Goal: Task Accomplishment & Management: Manage account settings

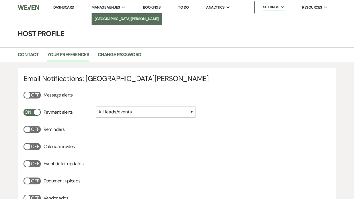
click at [109, 17] on li "[GEOGRAPHIC_DATA][PERSON_NAME]" at bounding box center [127, 19] width 64 height 6
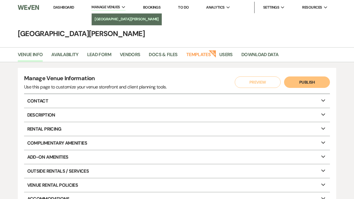
click at [117, 18] on li "[GEOGRAPHIC_DATA][PERSON_NAME]" at bounding box center [127, 19] width 64 height 6
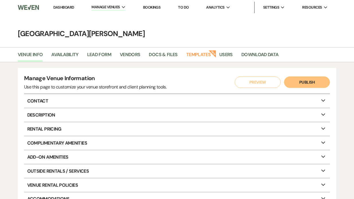
click at [69, 7] on link "Dashboard" at bounding box center [63, 7] width 21 height 5
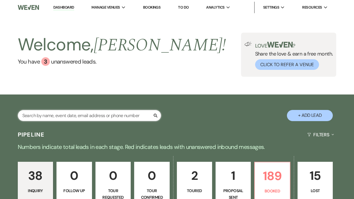
click at [40, 115] on input "text" at bounding box center [89, 115] width 143 height 11
click at [69, 8] on link "Dashboard" at bounding box center [63, 7] width 21 height 5
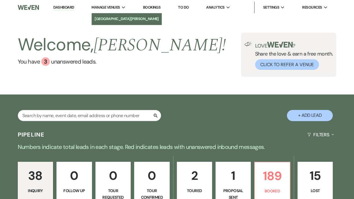
click at [106, 18] on li "[GEOGRAPHIC_DATA][PERSON_NAME]" at bounding box center [127, 19] width 64 height 6
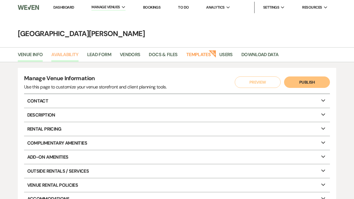
click at [71, 54] on link "Availability" at bounding box center [64, 56] width 27 height 11
select select "3"
select select "2026"
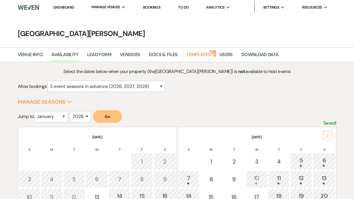
click at [112, 116] on button "Go" at bounding box center [107, 116] width 29 height 13
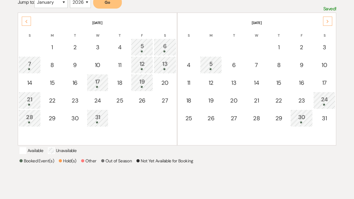
scroll to position [116, 0]
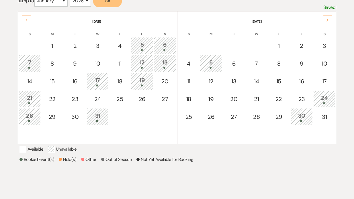
click at [96, 83] on div "17" at bounding box center [97, 81] width 15 height 11
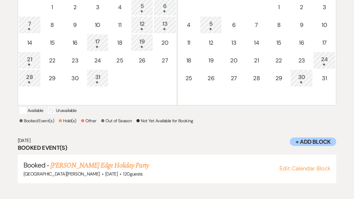
scroll to position [157, 0]
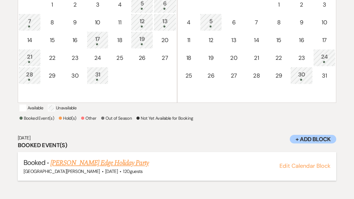
click at [99, 168] on link "[PERSON_NAME] Edge Holiday Party" at bounding box center [99, 163] width 98 height 10
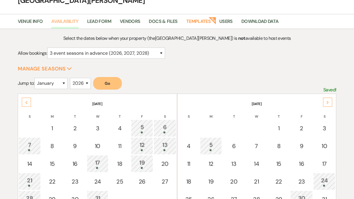
scroll to position [29, 0]
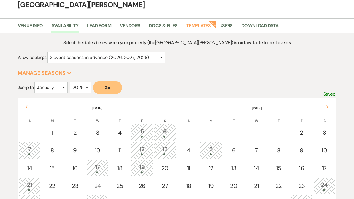
click at [27, 103] on div "Previous" at bounding box center [26, 106] width 9 height 9
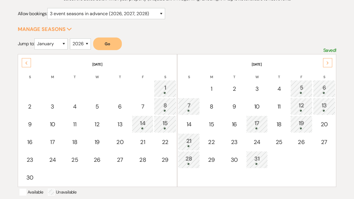
scroll to position [73, 0]
click at [164, 107] on div "8" at bounding box center [165, 106] width 16 height 11
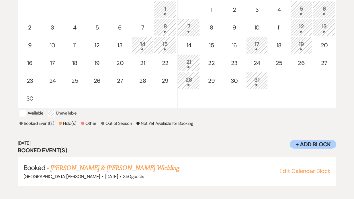
scroll to position [157, 0]
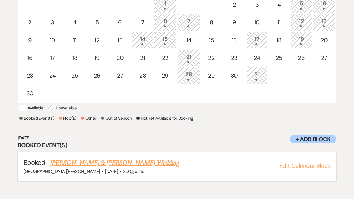
click at [107, 167] on link "Cassie Wheeler & Adam Dues's Wedding" at bounding box center [114, 163] width 128 height 10
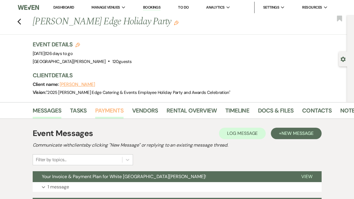
click at [110, 112] on link "Payments" at bounding box center [109, 112] width 28 height 13
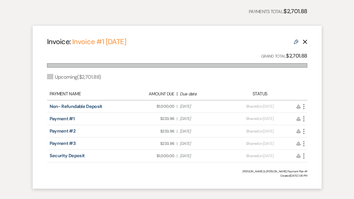
scroll to position [153, 0]
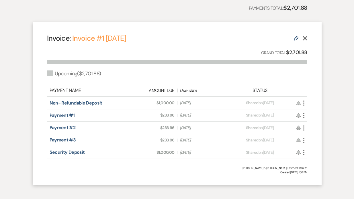
click at [306, 102] on icon "More" at bounding box center [303, 103] width 7 height 7
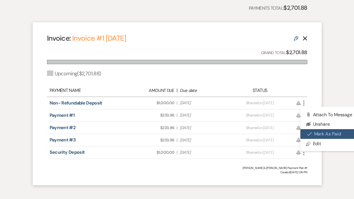
click at [306, 136] on button "Check [PERSON_NAME] [PERSON_NAME] as Paid" at bounding box center [329, 134] width 58 height 10
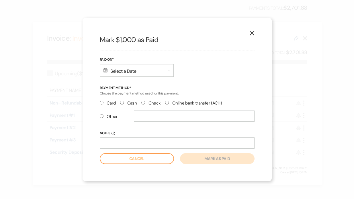
click at [110, 69] on div "Calendar Select a Date Expand" at bounding box center [137, 70] width 74 height 13
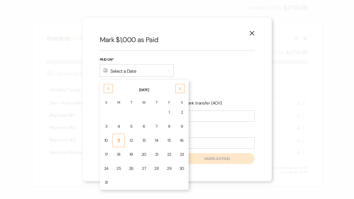
click at [122, 140] on td "11" at bounding box center [119, 140] width 12 height 13
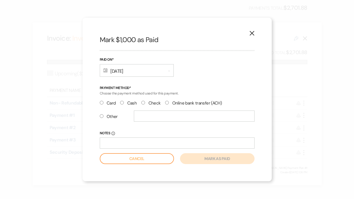
click at [101, 116] on input "Other" at bounding box center [102, 116] width 4 height 4
radio input "true"
click at [142, 118] on input "text" at bounding box center [194, 116] width 121 height 11
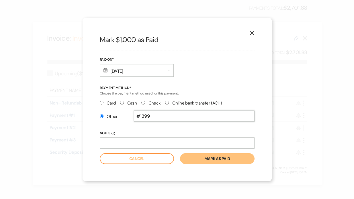
type input "#1399"
click at [201, 159] on button "Mark as paid" at bounding box center [217, 158] width 74 height 11
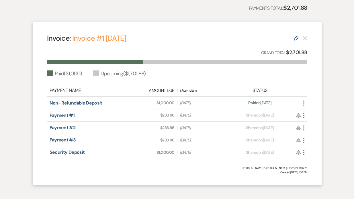
click at [305, 116] on icon "More" at bounding box center [303, 115] width 7 height 7
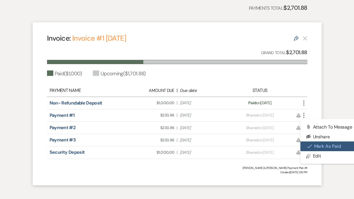
click at [303, 144] on button "Check [PERSON_NAME] [PERSON_NAME] as Paid" at bounding box center [329, 147] width 58 height 10
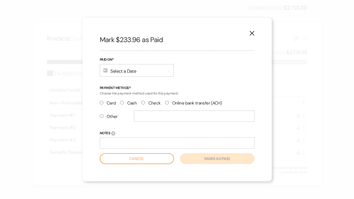
click at [139, 71] on div "Calendar Select a Date Expand" at bounding box center [137, 70] width 74 height 13
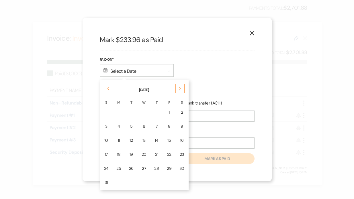
click at [119, 142] on div "11" at bounding box center [118, 141] width 5 height 6
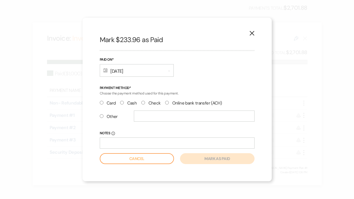
click at [101, 117] on input "Other" at bounding box center [102, 116] width 4 height 4
radio input "true"
click at [146, 120] on input "text" at bounding box center [194, 116] width 121 height 11
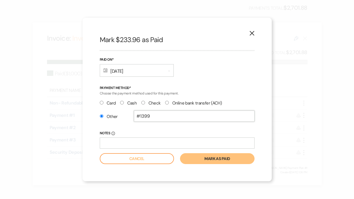
type input "#1399"
click at [195, 161] on button "Mark as paid" at bounding box center [217, 158] width 74 height 11
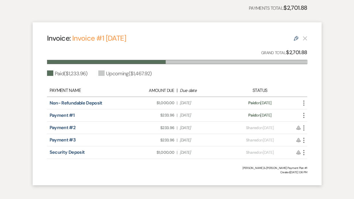
click at [304, 128] on icon "More" at bounding box center [303, 128] width 7 height 7
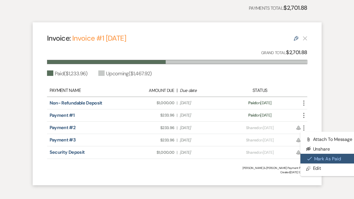
click at [309, 155] on button "Check [PERSON_NAME] [PERSON_NAME] as Paid" at bounding box center [329, 159] width 58 height 10
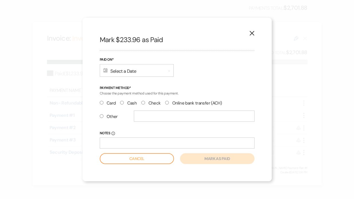
click at [130, 69] on div "Calendar Select a Date Expand" at bounding box center [137, 70] width 74 height 13
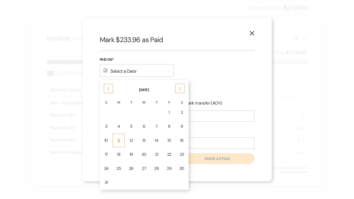
click at [118, 138] on div "11" at bounding box center [118, 141] width 5 height 6
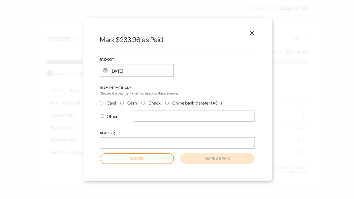
click at [100, 116] on input "Other" at bounding box center [102, 116] width 4 height 4
radio input "true"
click at [140, 119] on input "text" at bounding box center [194, 116] width 121 height 11
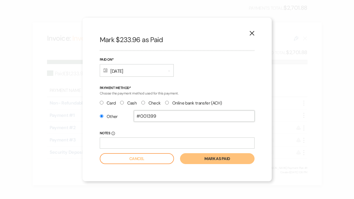
type input "#001399"
click at [203, 159] on button "Mark as paid" at bounding box center [217, 158] width 74 height 11
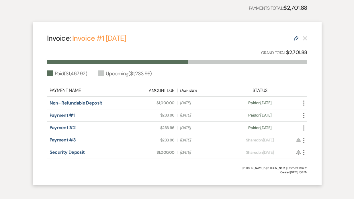
click at [304, 140] on icon "More" at bounding box center [303, 140] width 7 height 7
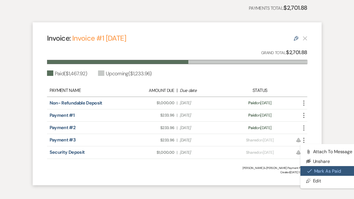
click at [309, 174] on button "Check [PERSON_NAME] [PERSON_NAME] as Paid" at bounding box center [329, 171] width 58 height 10
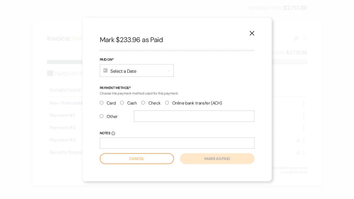
click at [109, 69] on div "Calendar Select a Date Expand" at bounding box center [137, 70] width 74 height 13
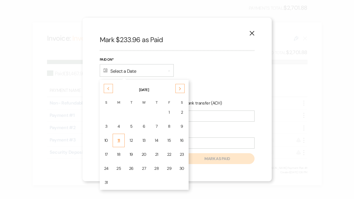
click at [116, 138] on div "11" at bounding box center [118, 141] width 5 height 6
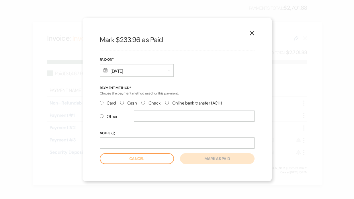
click at [103, 116] on input "Other" at bounding box center [102, 116] width 4 height 4
radio input "true"
click at [137, 118] on input "text" at bounding box center [194, 116] width 121 height 11
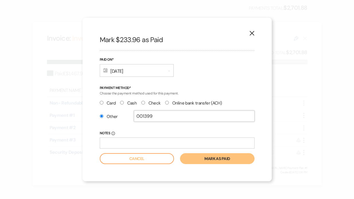
type input "001399"
click at [189, 158] on button "Mark as paid" at bounding box center [217, 158] width 74 height 11
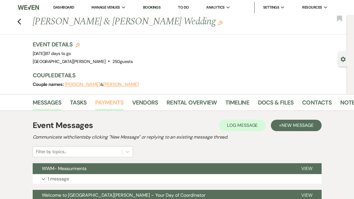
click at [118, 101] on link "Payments" at bounding box center [109, 104] width 28 height 13
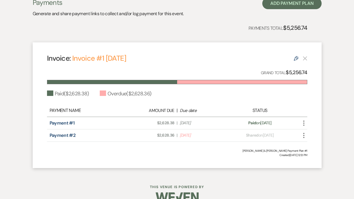
scroll to position [136, 0]
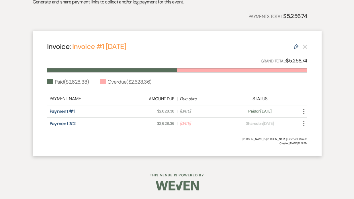
click at [305, 126] on icon "More" at bounding box center [303, 123] width 7 height 7
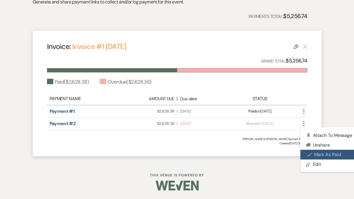
click at [315, 154] on button "Check [PERSON_NAME] [PERSON_NAME] as Paid" at bounding box center [329, 155] width 58 height 10
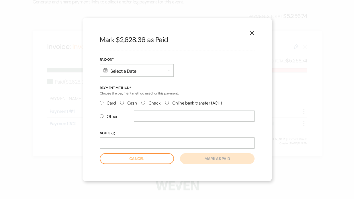
click at [110, 69] on div "Calendar Select a Date Expand" at bounding box center [137, 70] width 74 height 13
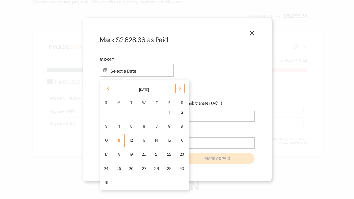
click at [116, 140] on div "11" at bounding box center [118, 141] width 5 height 6
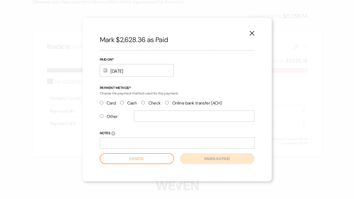
click at [100, 118] on input "Other" at bounding box center [102, 116] width 4 height 4
radio input "true"
click at [159, 121] on input "text" at bounding box center [194, 116] width 121 height 11
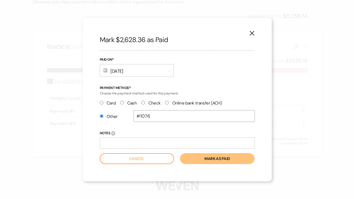
type input "#1076"
click at [196, 161] on button "Mark as paid" at bounding box center [217, 158] width 74 height 11
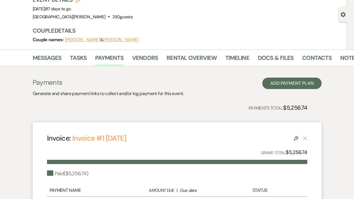
scroll to position [0, 0]
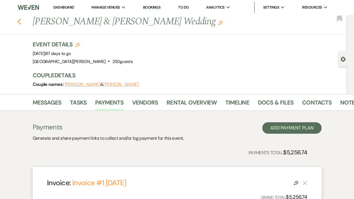
click at [20, 24] on use "button" at bounding box center [19, 22] width 4 height 6
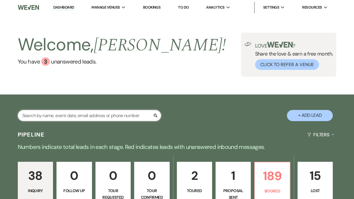
click at [30, 116] on input "text" at bounding box center [89, 115] width 143 height 11
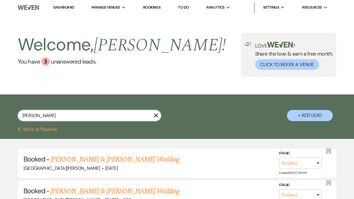
type input "whalen"
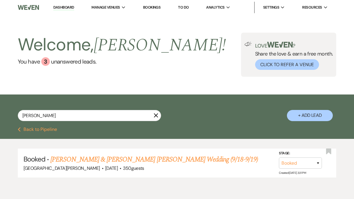
click at [70, 161] on link "Taylor Whalen & Holden Walters's Wedding (9/18-9/19)" at bounding box center [154, 160] width 208 height 10
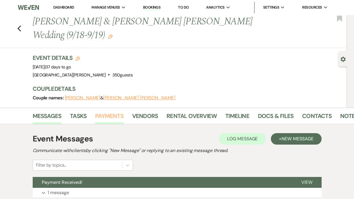
click at [111, 112] on link "Payments" at bounding box center [109, 118] width 28 height 13
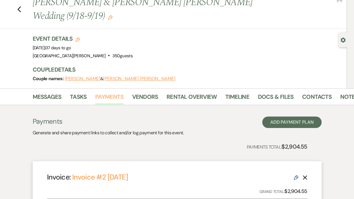
scroll to position [8, 0]
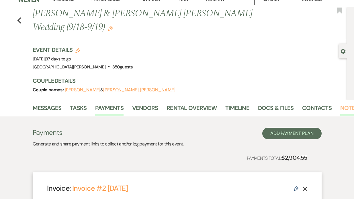
click at [346, 103] on link "Notes" at bounding box center [349, 109] width 18 height 13
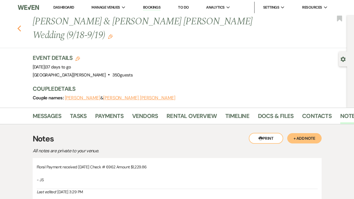
click at [18, 25] on icon "Previous" at bounding box center [19, 28] width 4 height 7
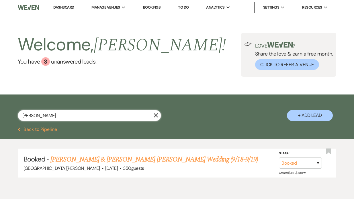
click at [44, 118] on input "whalen" at bounding box center [89, 115] width 143 height 11
type input "w"
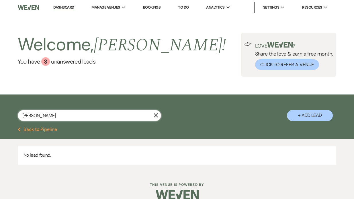
type input "hermann"
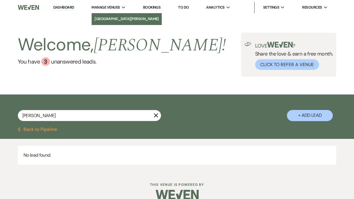
click at [112, 17] on li "[GEOGRAPHIC_DATA][PERSON_NAME]" at bounding box center [127, 19] width 64 height 6
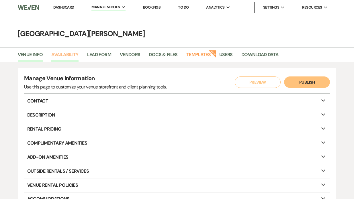
click at [66, 55] on link "Availability" at bounding box center [64, 56] width 27 height 11
select select "3"
select select "2026"
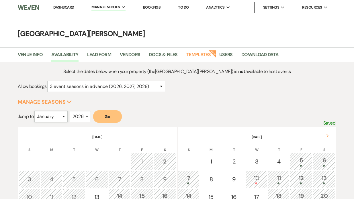
click at [65, 118] on select "January February March April May June July August September October November De…" at bounding box center [50, 116] width 33 height 11
select select "6"
click at [107, 119] on button "Go" at bounding box center [107, 116] width 29 height 13
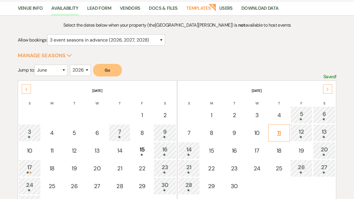
scroll to position [47, 0]
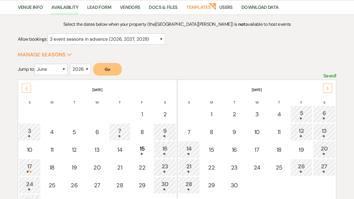
click at [189, 186] on div "28" at bounding box center [189, 185] width 16 height 11
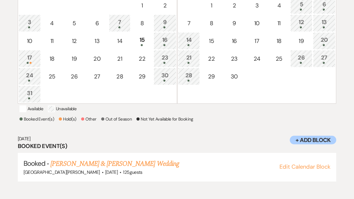
scroll to position [157, 0]
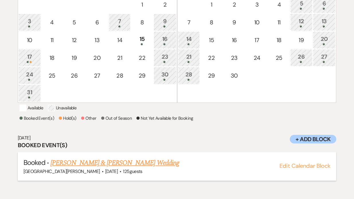
click at [84, 168] on link "Alexis Herrmann & Kameron Wright's Wedding" at bounding box center [114, 163] width 128 height 10
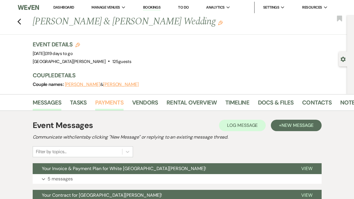
click at [109, 105] on link "Payments" at bounding box center [109, 104] width 28 height 13
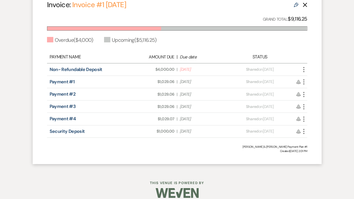
scroll to position [179, 0]
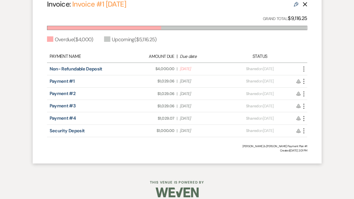
click at [305, 69] on icon "More" at bounding box center [303, 69] width 7 height 7
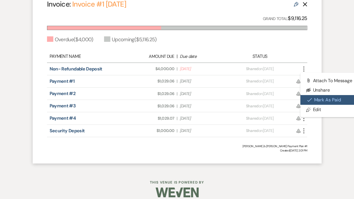
click at [306, 99] on button "Check [PERSON_NAME] [PERSON_NAME] as Paid" at bounding box center [329, 100] width 58 height 10
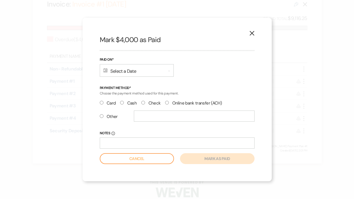
click at [126, 69] on div "Calendar Select a Date Expand" at bounding box center [137, 70] width 74 height 13
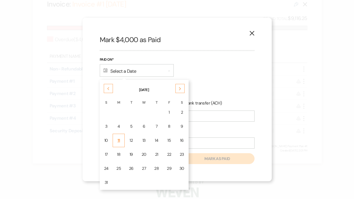
click at [118, 144] on td "11" at bounding box center [119, 140] width 12 height 13
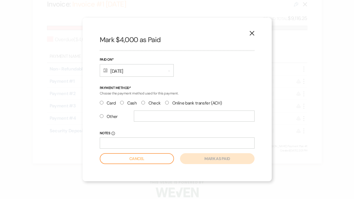
click at [101, 114] on input "Other" at bounding box center [102, 116] width 4 height 4
radio input "true"
click at [142, 122] on div at bounding box center [194, 119] width 121 height 16
click at [142, 119] on input "text" at bounding box center [194, 116] width 121 height 11
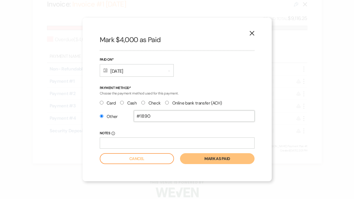
type input "#1890"
click at [180, 153] on button "Mark as paid" at bounding box center [217, 158] width 74 height 11
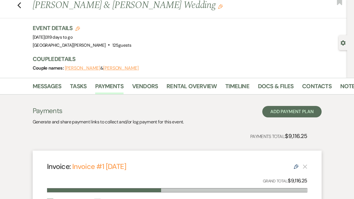
scroll to position [0, 0]
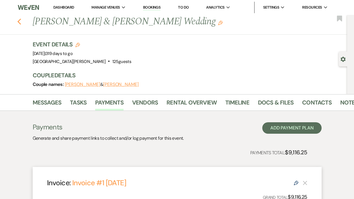
click at [19, 21] on use "button" at bounding box center [19, 22] width 4 height 6
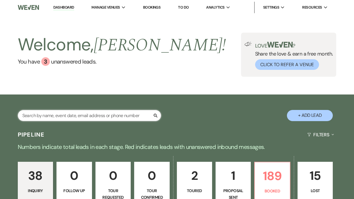
click at [34, 116] on input "text" at bounding box center [89, 115] width 143 height 11
type input "stein"
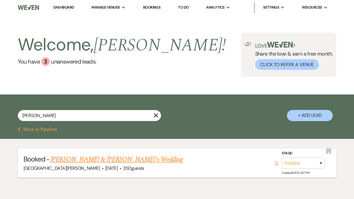
click at [71, 160] on link "Emily Stein & Dakota Kotlin's Wedding" at bounding box center [116, 160] width 132 height 10
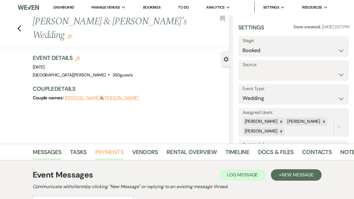
click at [103, 155] on link "Payments" at bounding box center [109, 154] width 28 height 13
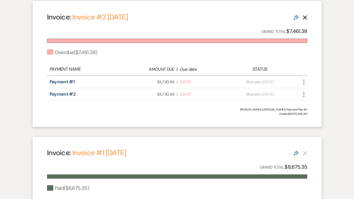
scroll to position [212, 0]
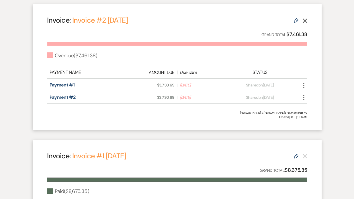
click at [303, 85] on use "button" at bounding box center [303, 85] width 1 height 5
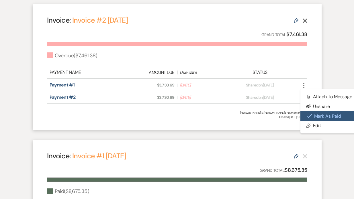
click at [307, 116] on icon "Check Mark" at bounding box center [309, 116] width 5 height 5
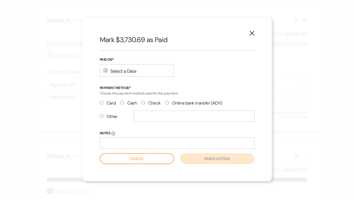
click at [128, 71] on div "Calendar Select a Date Expand" at bounding box center [137, 70] width 74 height 13
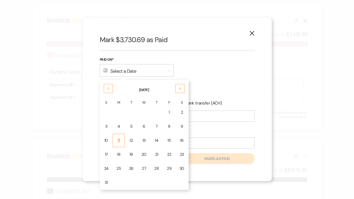
click at [120, 141] on div "11" at bounding box center [118, 141] width 5 height 6
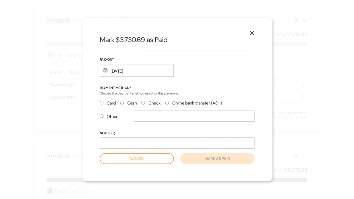
click at [101, 117] on input "Other" at bounding box center [102, 116] width 4 height 4
radio input "true"
click at [142, 116] on input "text" at bounding box center [194, 116] width 121 height 11
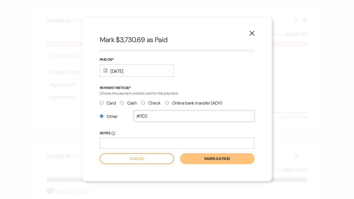
type input "#102"
click at [213, 158] on button "Mark as paid" at bounding box center [217, 158] width 74 height 11
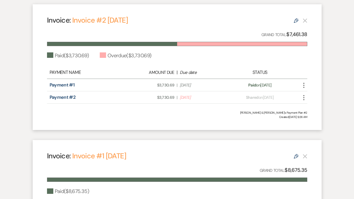
click at [305, 99] on icon "More" at bounding box center [303, 97] width 7 height 7
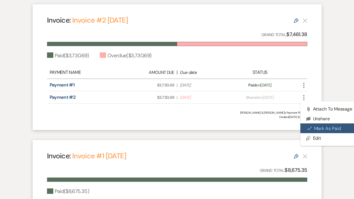
click at [308, 129] on icon "Check Mark" at bounding box center [309, 128] width 5 height 5
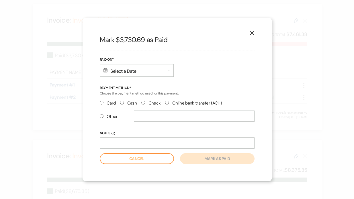
click at [120, 73] on div "Calendar Select a Date Expand" at bounding box center [137, 70] width 74 height 13
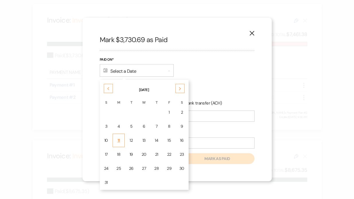
click at [119, 140] on div "11" at bounding box center [118, 141] width 5 height 6
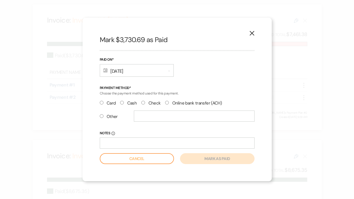
click at [100, 115] on input "Other" at bounding box center [102, 116] width 4 height 4
radio input "true"
click at [143, 118] on input "text" at bounding box center [194, 116] width 121 height 11
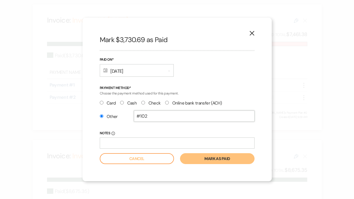
type input "#102"
click at [138, 132] on label "Notes Info" at bounding box center [177, 133] width 155 height 6
click at [138, 138] on input "Notes Info" at bounding box center [177, 143] width 155 height 11
click at [192, 157] on button "Mark as paid" at bounding box center [217, 158] width 74 height 11
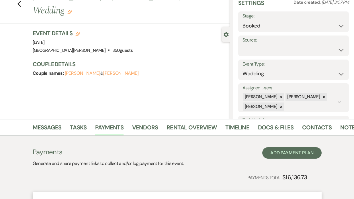
scroll to position [0, 0]
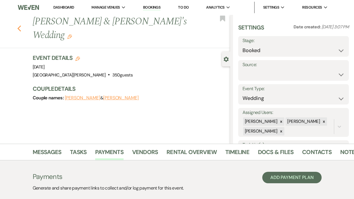
click at [18, 25] on icon "Previous" at bounding box center [19, 28] width 4 height 7
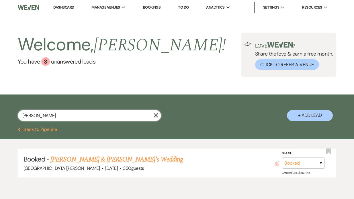
click at [37, 115] on input "stein" at bounding box center [89, 115] width 143 height 11
type input "st"
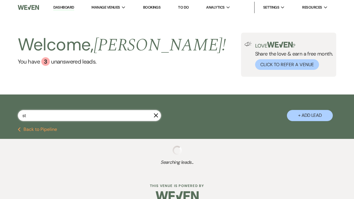
select select "8"
select select "6"
select select "8"
select select "7"
select select "6"
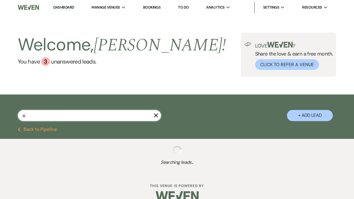
type input "sie"
select select "8"
select select "6"
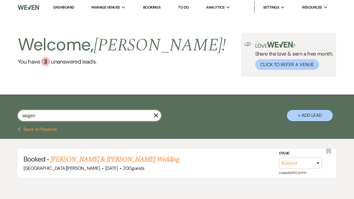
type input "siegen"
click at [78, 160] on link "Sydney Siegenthaler & Laken Hinton's Wedding" at bounding box center [114, 160] width 128 height 10
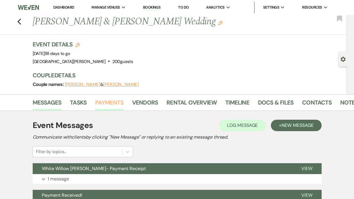
click at [112, 100] on link "Payments" at bounding box center [109, 104] width 28 height 13
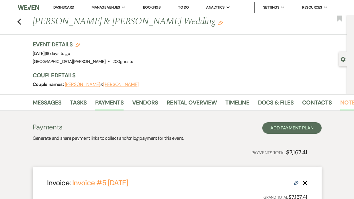
click at [347, 104] on link "Notes" at bounding box center [349, 104] width 18 height 13
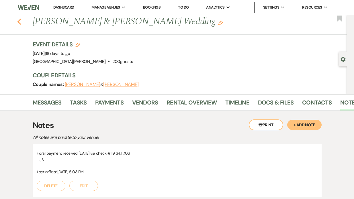
click at [20, 23] on icon "Previous" at bounding box center [19, 21] width 4 height 7
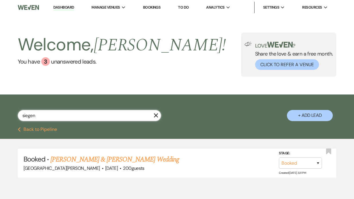
click at [42, 116] on input "siegen" at bounding box center [89, 115] width 143 height 11
type input "s"
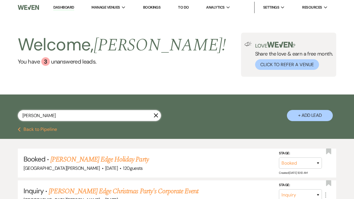
type input "hudson"
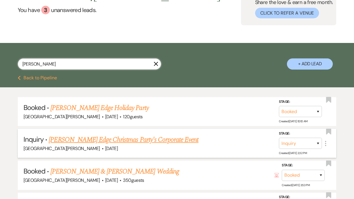
scroll to position [53, 0]
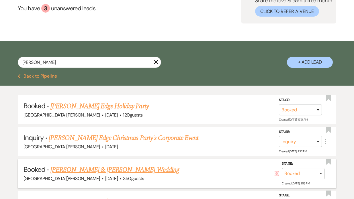
click at [82, 170] on link "Makenzie Skinner & Alex Hudson's Wedding" at bounding box center [114, 170] width 128 height 10
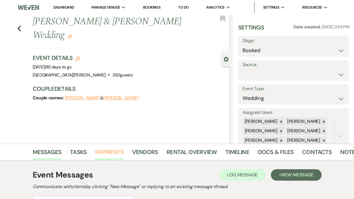
click at [104, 154] on link "Payments" at bounding box center [109, 154] width 28 height 13
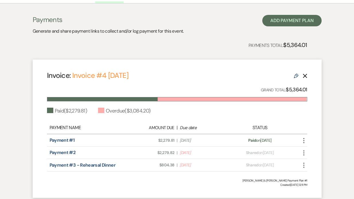
scroll to position [159, 0]
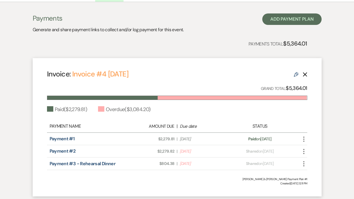
click at [305, 152] on icon "More" at bounding box center [303, 151] width 7 height 7
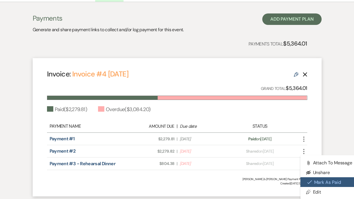
click at [309, 184] on icon "Check Mark" at bounding box center [309, 182] width 5 height 5
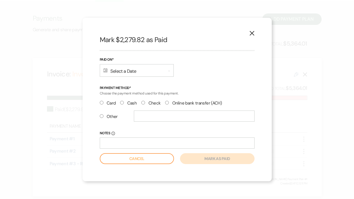
click at [128, 76] on div "Calendar Select a Date Expand" at bounding box center [137, 70] width 74 height 13
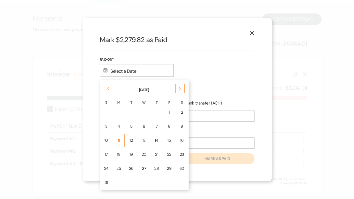
click at [118, 140] on div "11" at bounding box center [118, 141] width 5 height 6
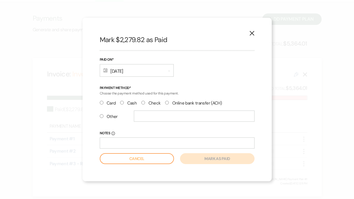
click at [102, 116] on input "Other" at bounding box center [102, 116] width 4 height 4
radio input "true"
click at [143, 119] on input "text" at bounding box center [194, 116] width 121 height 11
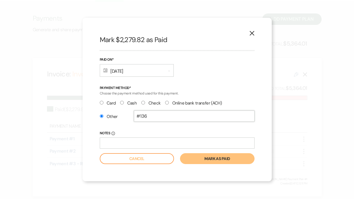
type input "#136"
click at [189, 158] on button "Mark as paid" at bounding box center [217, 158] width 74 height 11
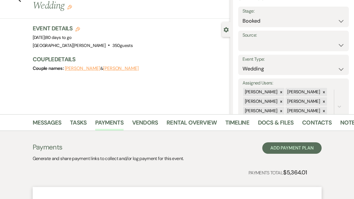
scroll to position [0, 0]
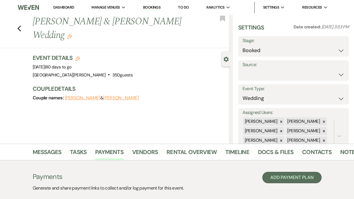
click at [23, 30] on div "Previous Makenzie Skinner & Alex Hudson's Wedding Edit Bookmark" at bounding box center [113, 31] width 233 height 33
click at [17, 31] on icon "Previous" at bounding box center [19, 28] width 4 height 7
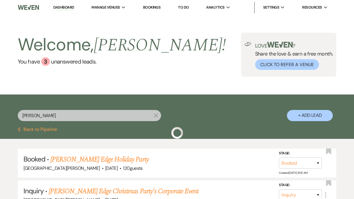
scroll to position [53, 0]
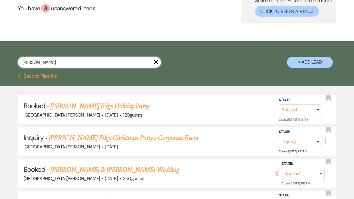
click at [50, 58] on input "hudson" at bounding box center [89, 62] width 143 height 11
click at [50, 64] on input "hudson" at bounding box center [89, 62] width 143 height 11
type input "h"
type input "al"
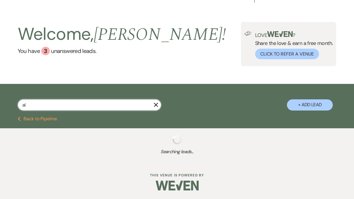
select select "8"
select select "5"
select select "8"
select select "11"
select select "8"
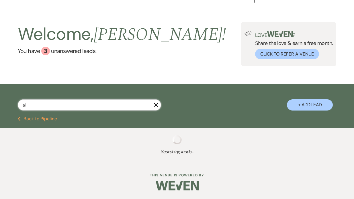
select select "11"
select select "8"
select select "1"
select select "8"
select select "7"
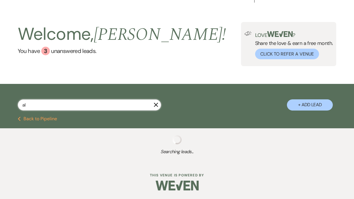
select select "8"
select select "6"
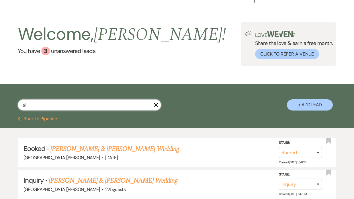
scroll to position [53, 0]
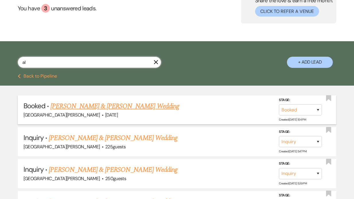
type input "a"
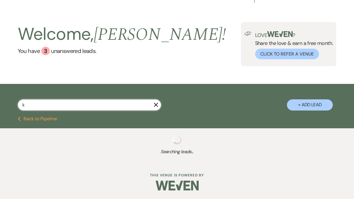
scroll to position [11, 0]
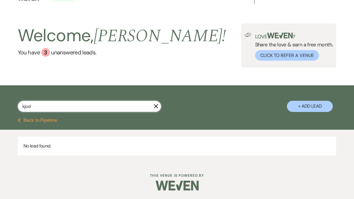
scroll to position [9, 0]
type input "k"
select select "8"
select select "1"
select select "8"
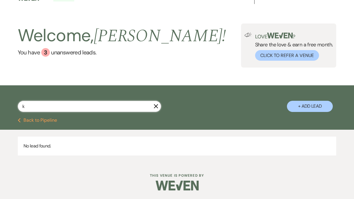
select select "5"
select select "8"
select select "5"
select select "8"
select select "5"
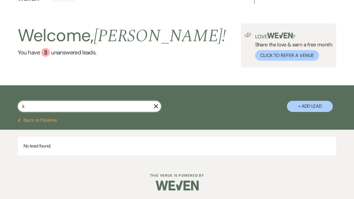
select select "8"
select select "7"
select select "8"
select select "6"
select select "8"
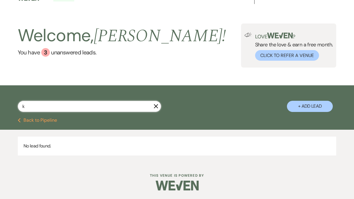
select select "7"
select select "6"
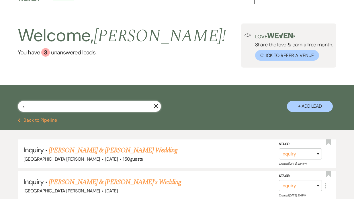
scroll to position [53, 0]
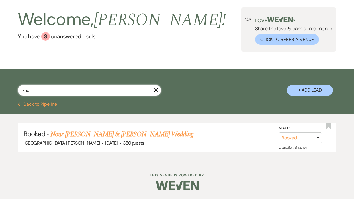
scroll to position [25, 0]
type input "kho"
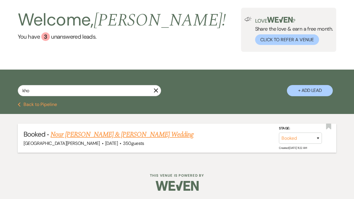
click at [94, 134] on link "Nour Al kamal & Ahmad Khodr's Wedding" at bounding box center [121, 135] width 143 height 10
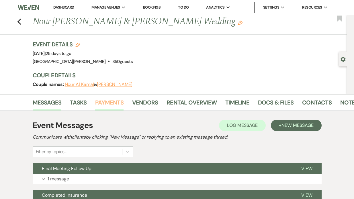
click at [110, 102] on link "Payments" at bounding box center [109, 104] width 28 height 13
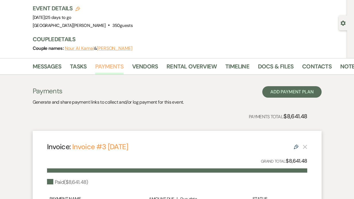
scroll to position [34, 0]
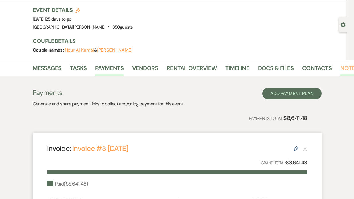
click at [344, 70] on link "Notes" at bounding box center [349, 70] width 18 height 13
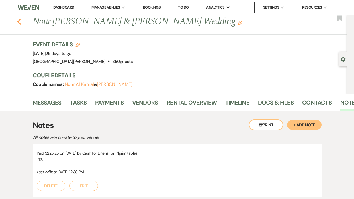
click at [20, 23] on icon "Previous" at bounding box center [19, 21] width 4 height 7
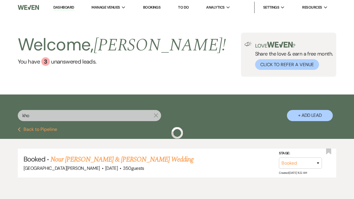
scroll to position [25, 0]
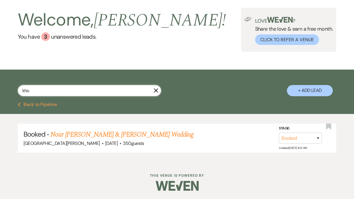
click at [34, 89] on input "kho" at bounding box center [89, 90] width 143 height 11
type input "k"
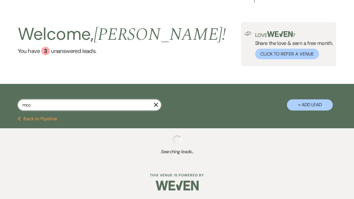
scroll to position [25, 0]
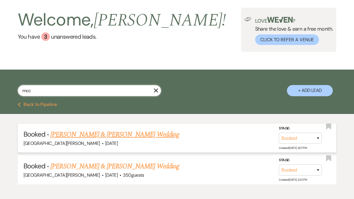
type input "mcc"
click at [87, 132] on link "Laura Lehner & Shea McCaulla's Wedding" at bounding box center [114, 135] width 128 height 10
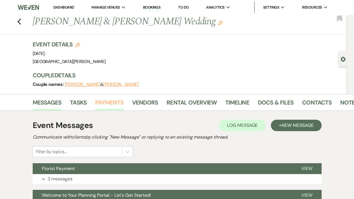
click at [108, 106] on link "Payments" at bounding box center [109, 104] width 28 height 13
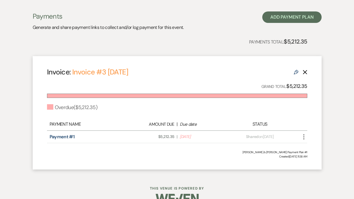
scroll to position [111, 0]
click at [303, 136] on icon "More" at bounding box center [303, 136] width 7 height 7
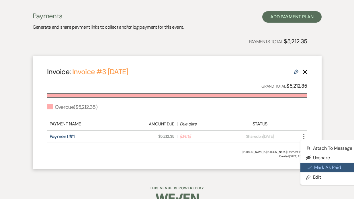
click at [310, 170] on button "Check [PERSON_NAME] [PERSON_NAME] as Paid" at bounding box center [329, 168] width 58 height 10
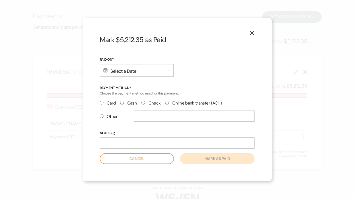
click at [131, 73] on div "Calendar Select a Date Expand" at bounding box center [137, 70] width 74 height 13
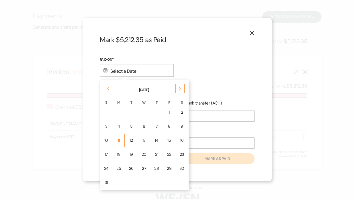
click at [118, 138] on div "11" at bounding box center [118, 141] width 5 height 6
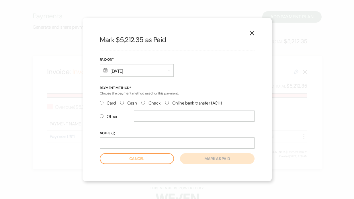
click at [126, 105] on label "Cash" at bounding box center [128, 103] width 17 height 8
click at [124, 105] on input "Cash" at bounding box center [122, 103] width 4 height 4
radio input "true"
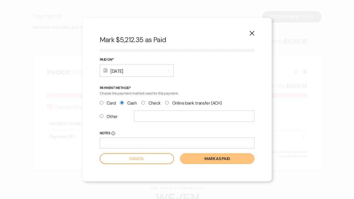
click at [207, 161] on button "Mark as paid" at bounding box center [217, 158] width 74 height 11
